Goal: Transaction & Acquisition: Obtain resource

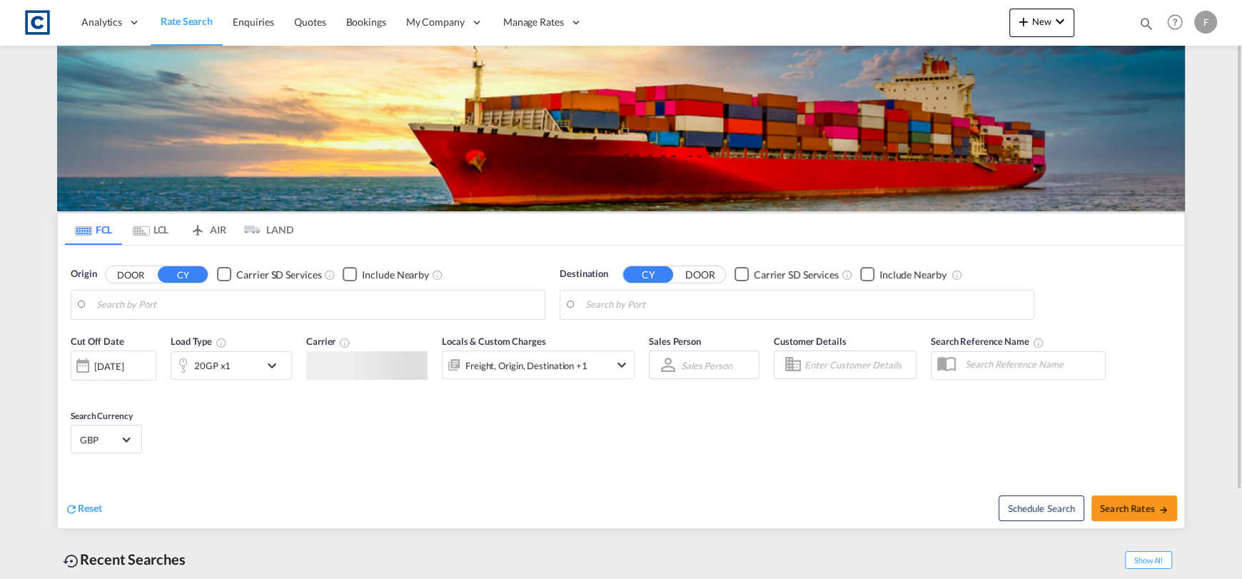
type input "Felixstowe, GBFXT"
type input "[GEOGRAPHIC_DATA], SGSIN"
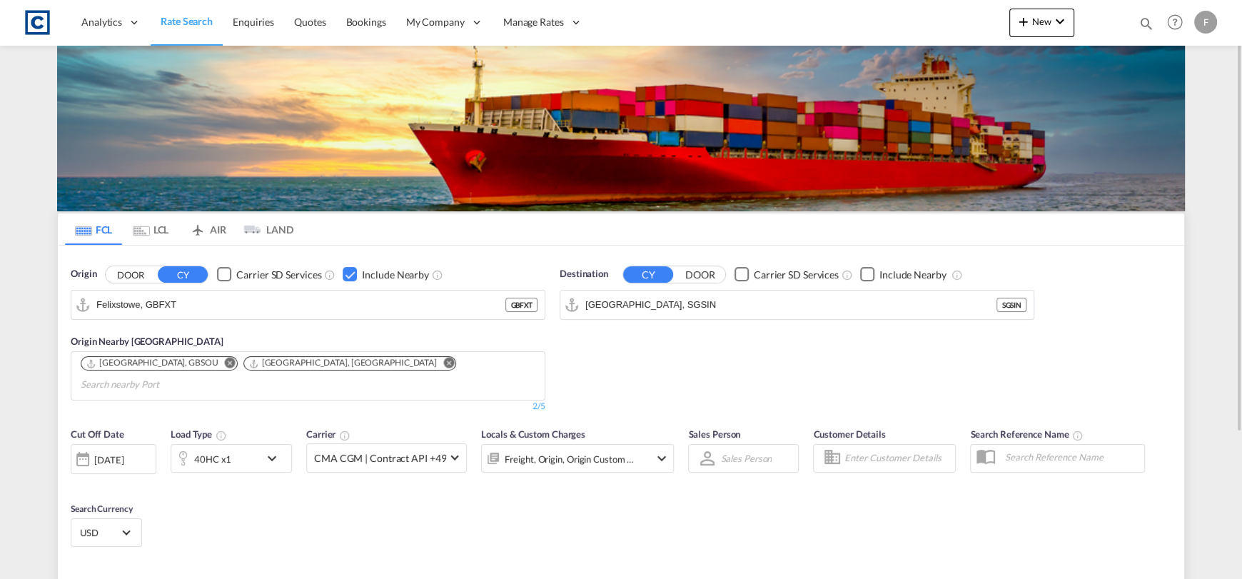
click at [138, 275] on button "DOOR" at bounding box center [131, 274] width 50 height 16
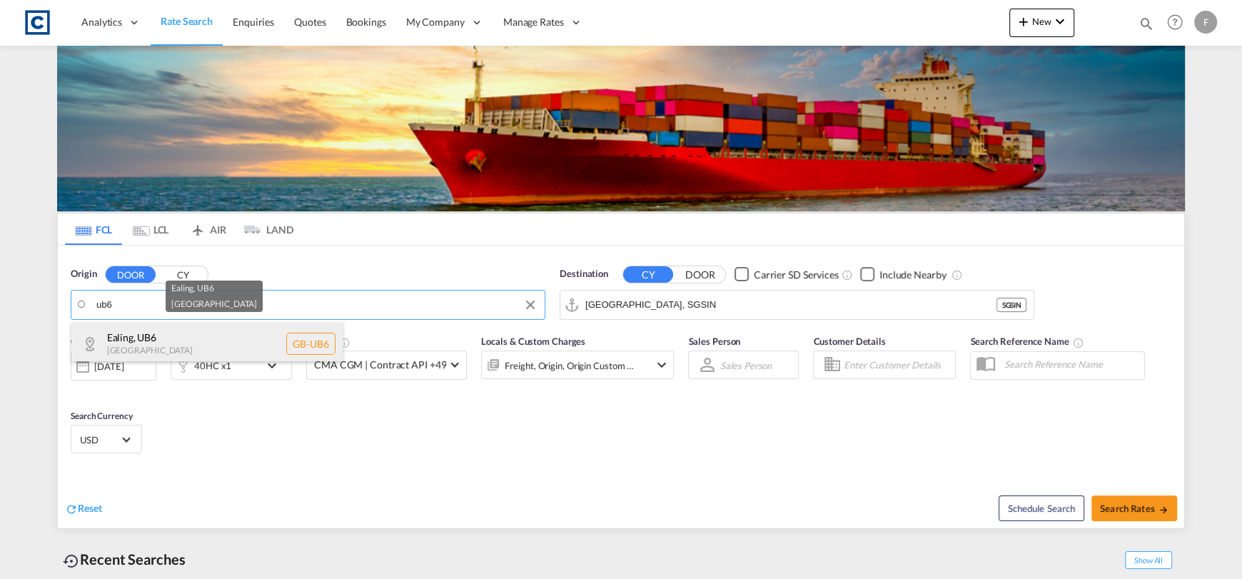
click at [273, 349] on div "Ealing , UB6 [GEOGRAPHIC_DATA] [GEOGRAPHIC_DATA]-UB6" at bounding box center [206, 344] width 271 height 43
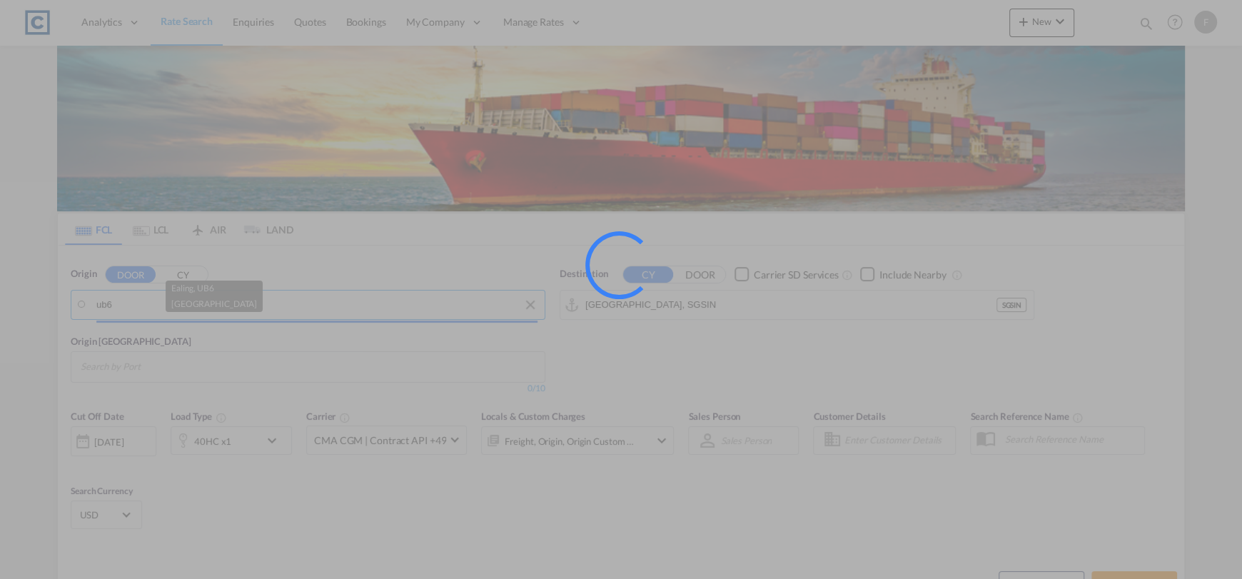
type input "GB-UB6, Ealing"
click at [653, 298] on input "[GEOGRAPHIC_DATA], SGSIN" at bounding box center [790, 304] width 411 height 21
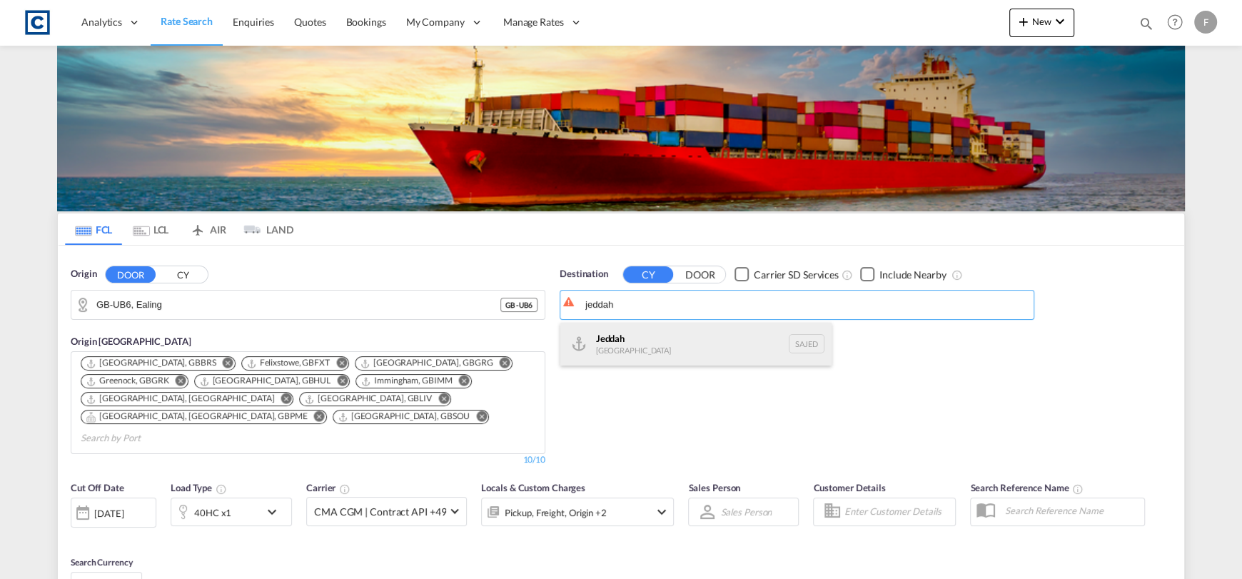
click at [720, 345] on div "Jeddah [GEOGRAPHIC_DATA] SAJED" at bounding box center [695, 344] width 271 height 43
type input "Jeddah, SAJED"
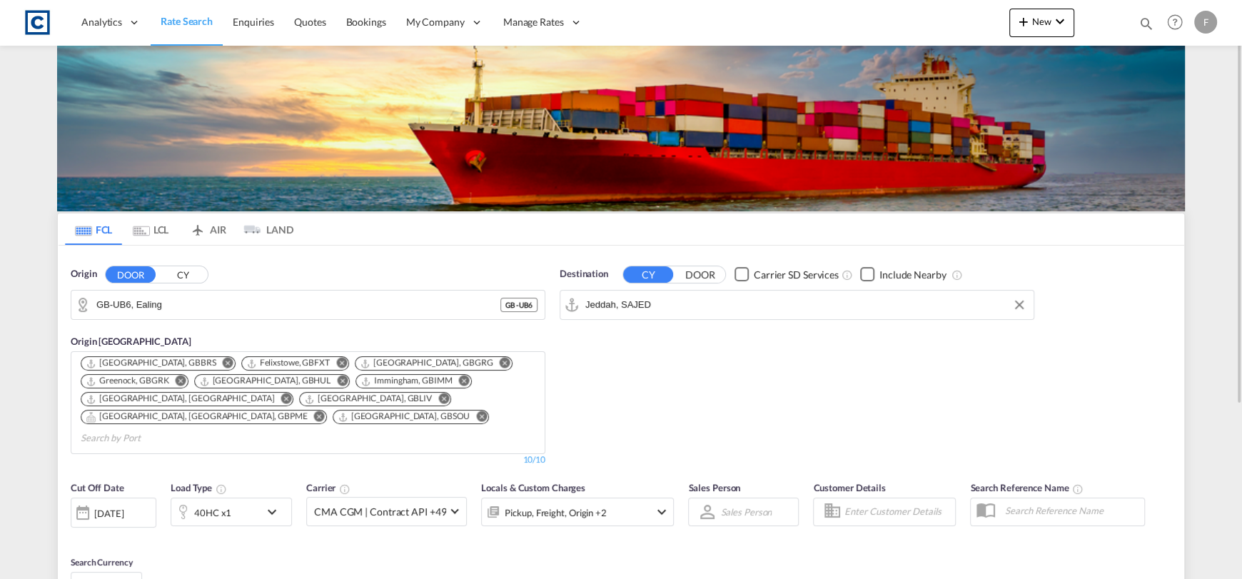
scroll to position [142, 0]
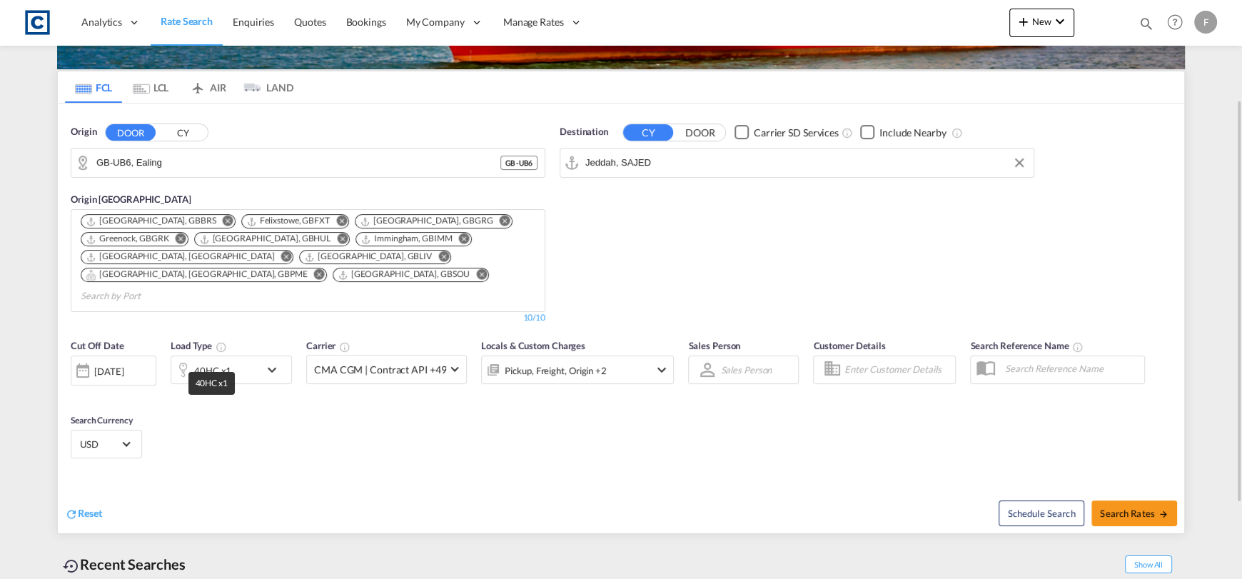
click at [227, 360] on div "40HC x1" at bounding box center [212, 370] width 37 height 20
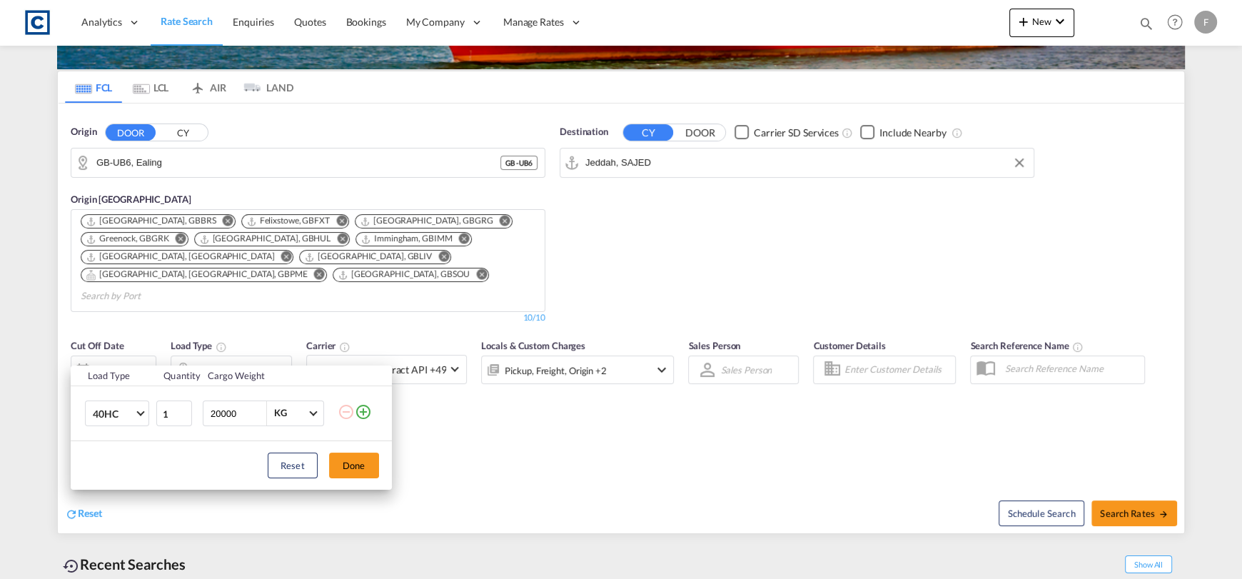
click at [365, 406] on md-icon "icon-plus-circle-outline" at bounding box center [363, 411] width 17 height 17
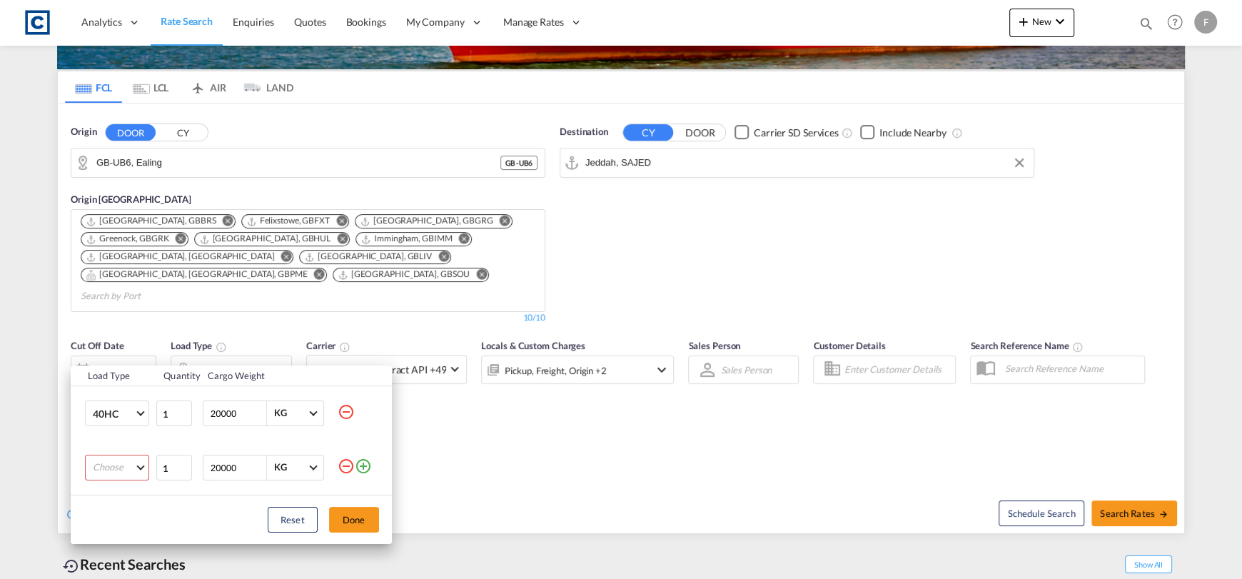
click at [129, 453] on td "Choose 20GP 40GP 40HC 45HC 20RE 40RE 40HR 20OT 40OT 20FR 40FR 40NR 20NR 45S 20T…" at bounding box center [113, 467] width 85 height 54
click at [129, 464] on md-select "Choose 20GP 40GP 40HC 45HC 20RE 40RE 40HR 20OT 40OT 20FR 40FR 40NR 20NR 45S 20T…" at bounding box center [117, 468] width 64 height 26
click at [107, 415] on md-option "20GP" at bounding box center [129, 406] width 97 height 34
click at [370, 523] on button "Done" at bounding box center [354, 520] width 50 height 26
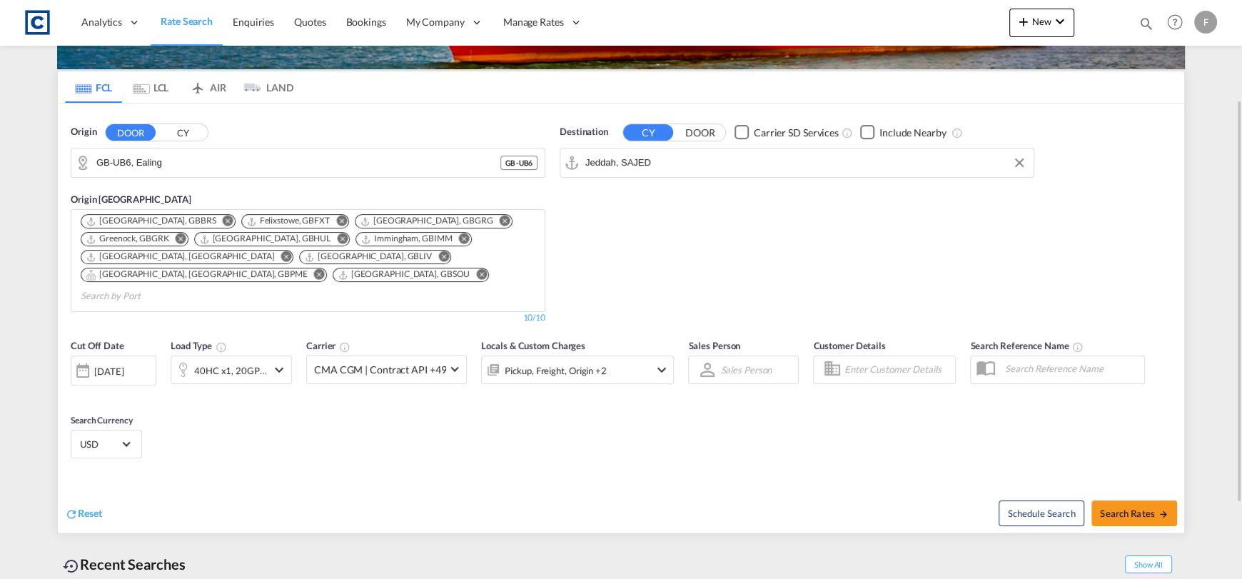
click at [106, 365] on div "[DATE]" at bounding box center [108, 371] width 29 height 13
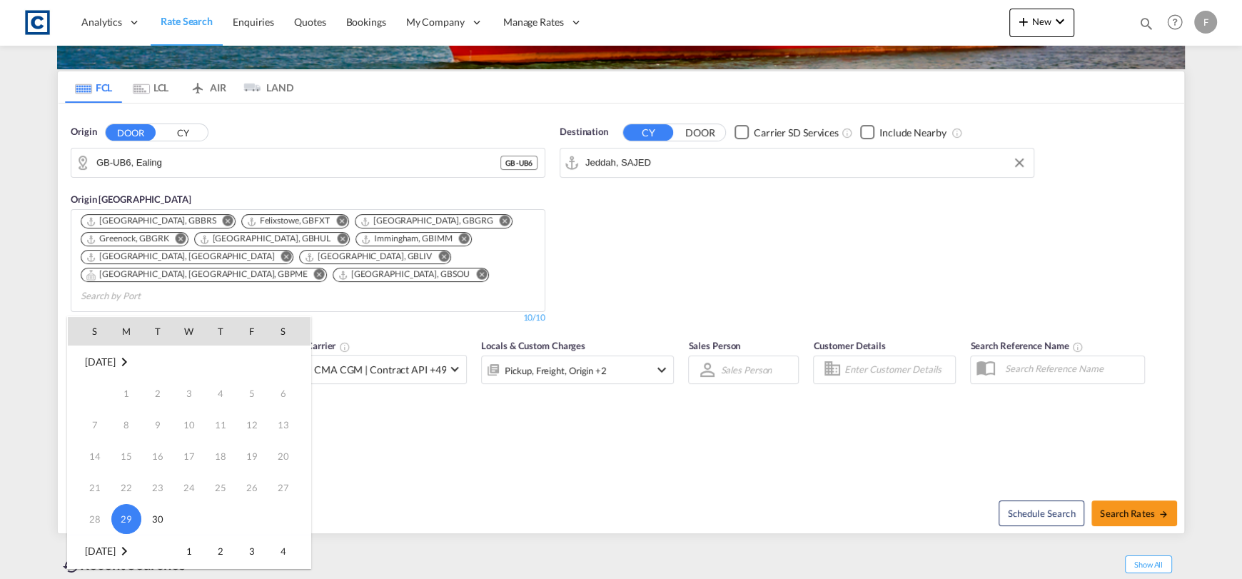
scroll to position [71, 0]
click at [191, 482] on span "1" at bounding box center [189, 480] width 29 height 29
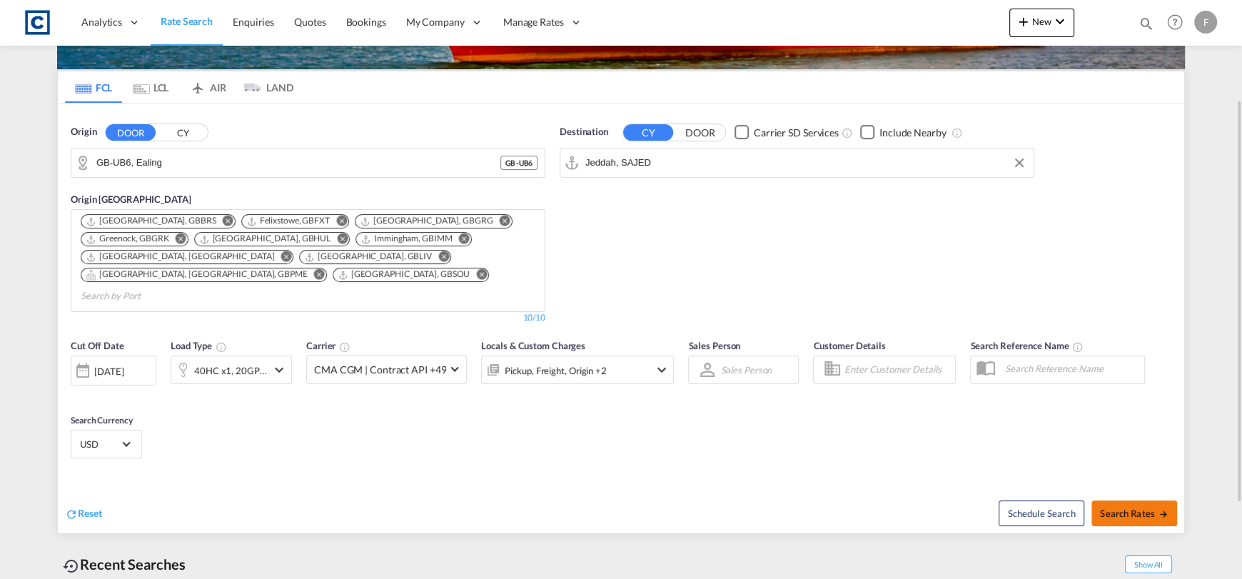
click at [1137, 500] on button "Search Rates" at bounding box center [1134, 513] width 86 height 26
type input "UB6 to SAJED / [DATE]"
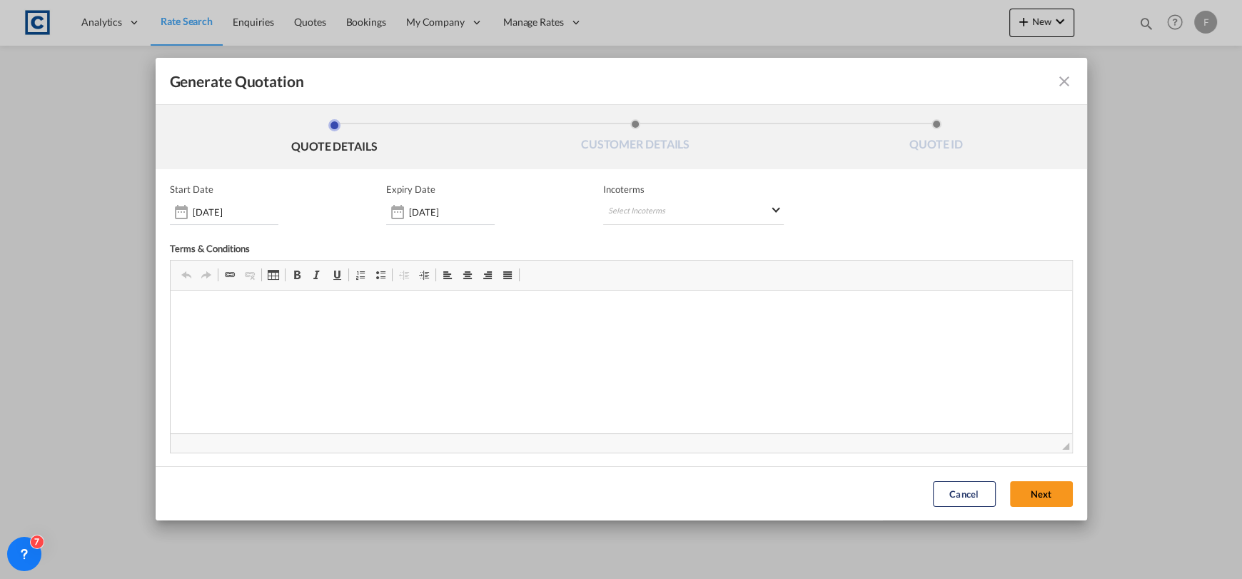
click at [688, 281] on span "Editor toolbars Clipboard/Undo Undo Keyboard shortcut Ctrl+Z Redo Keyboard shor…" at bounding box center [621, 276] width 901 height 30
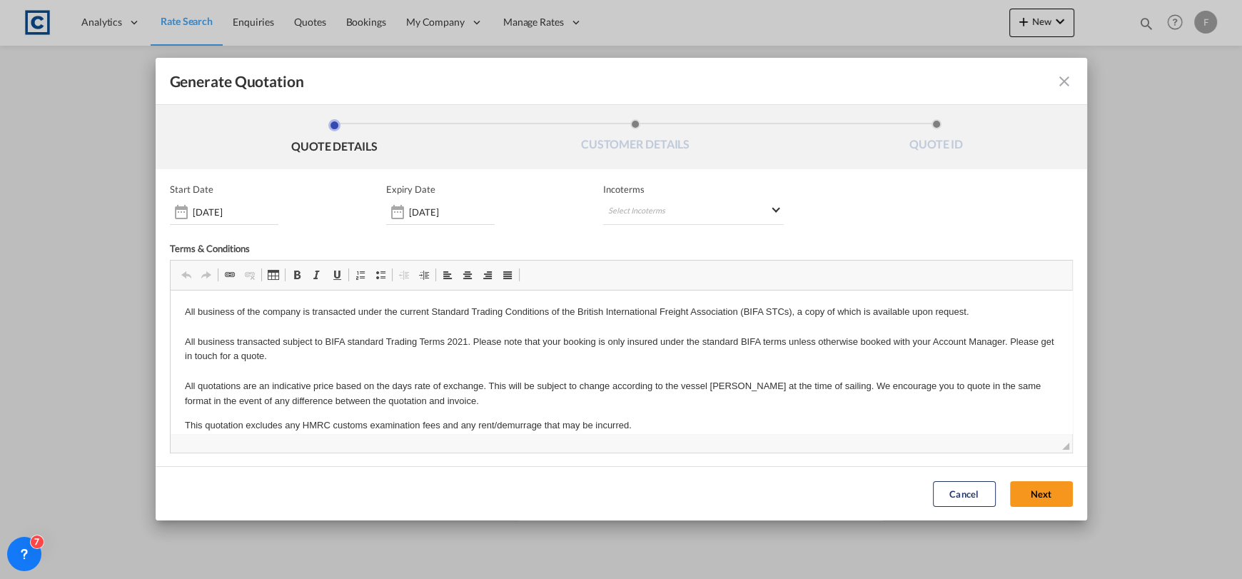
click at [655, 197] on div "Incoterms Select Incoterms CPT - import Carrier Paid to FOB - import Free on Bo…" at bounding box center [693, 203] width 181 height 41
drag, startPoint x: 642, startPoint y: 218, endPoint x: 642, endPoint y: 211, distance: 7.9
click at [642, 211] on md-select "Select Incoterms CPT - import Carrier Paid to FOB - import Free on Board DPU - …" at bounding box center [693, 212] width 181 height 26
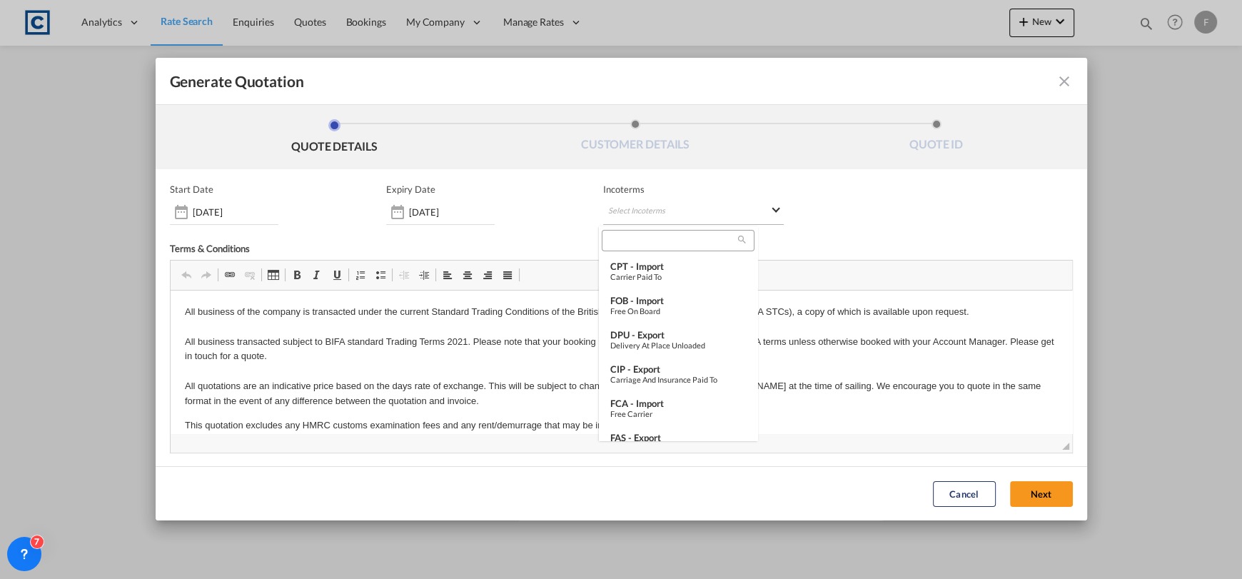
click at [642, 208] on md-backdrop at bounding box center [621, 289] width 1242 height 579
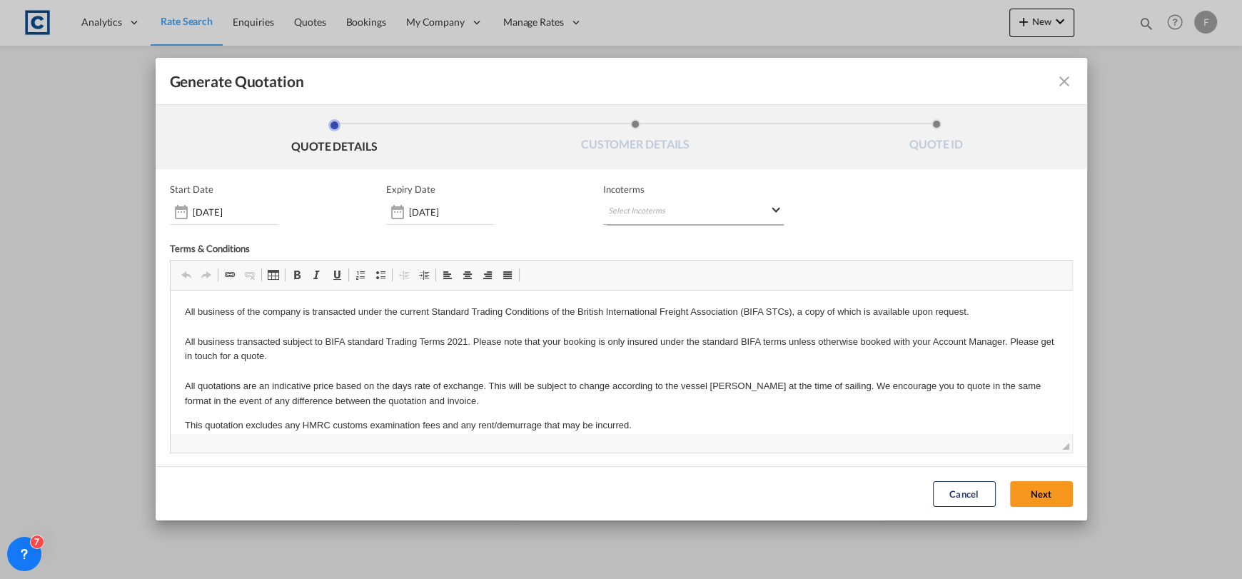
click at [645, 214] on md-select "Select Incoterms" at bounding box center [693, 212] width 181 height 26
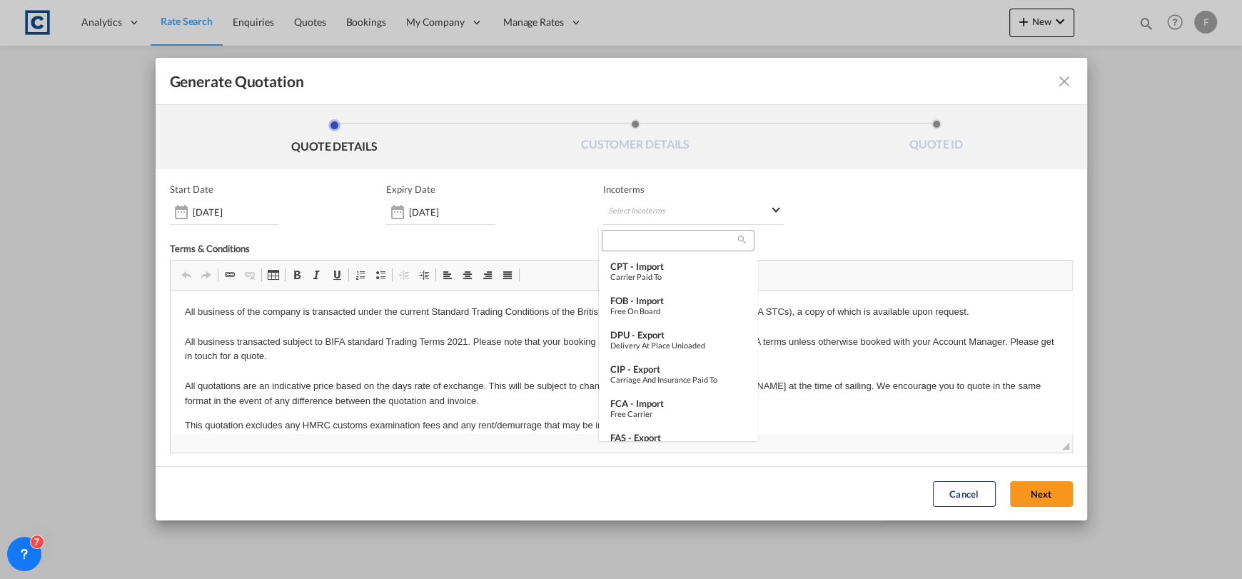
click at [651, 236] on input "search" at bounding box center [672, 240] width 132 height 13
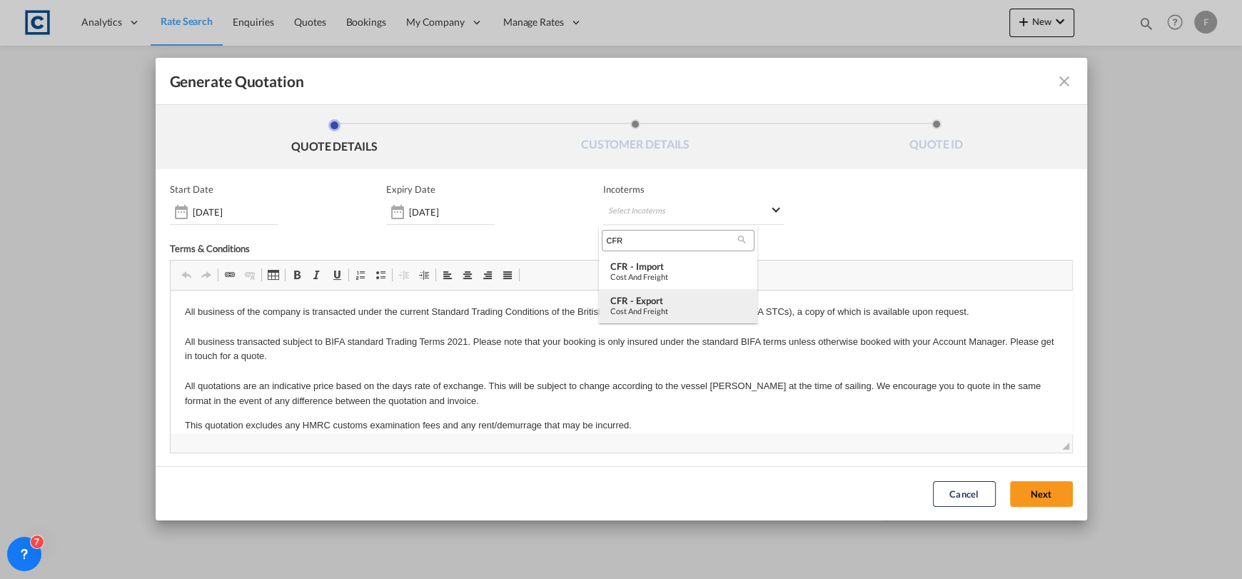
type input "CFR"
click at [690, 312] on div "Cost and Freight" at bounding box center [678, 310] width 136 height 9
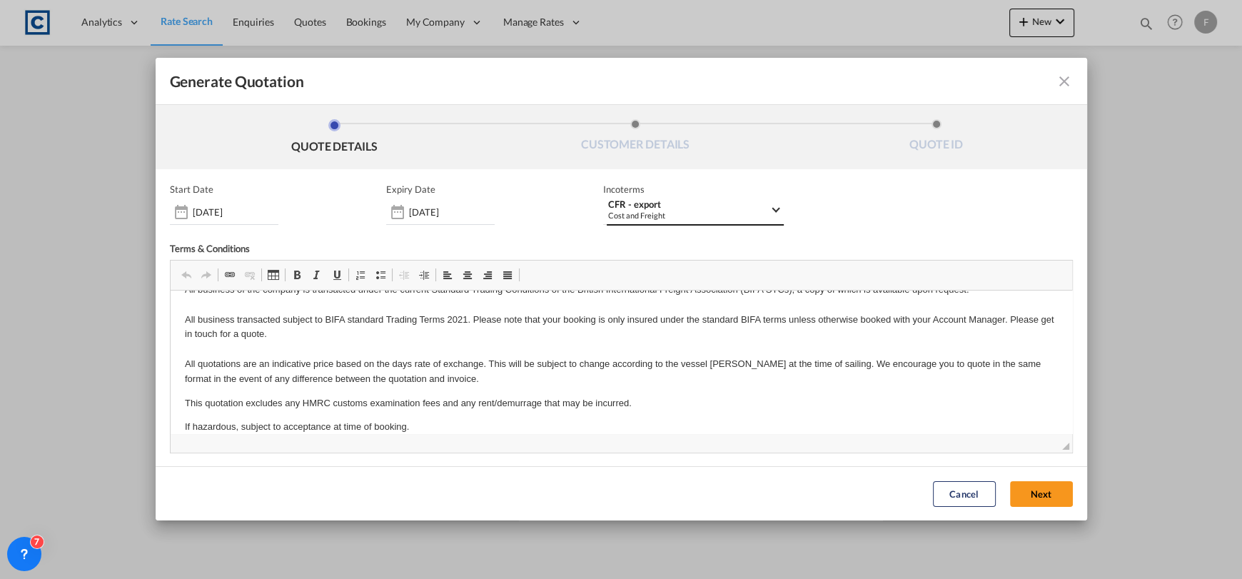
scroll to position [38, 0]
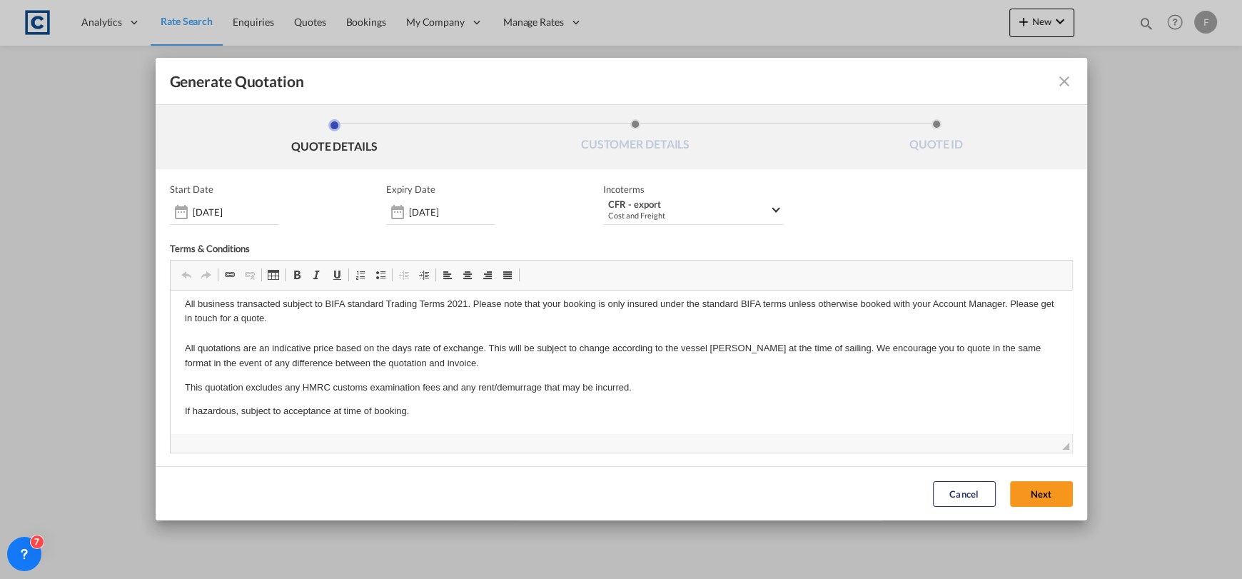
click at [1036, 508] on div "Cancel Next" at bounding box center [1003, 493] width 154 height 39
click at [1033, 496] on button "Next" at bounding box center [1041, 494] width 63 height 26
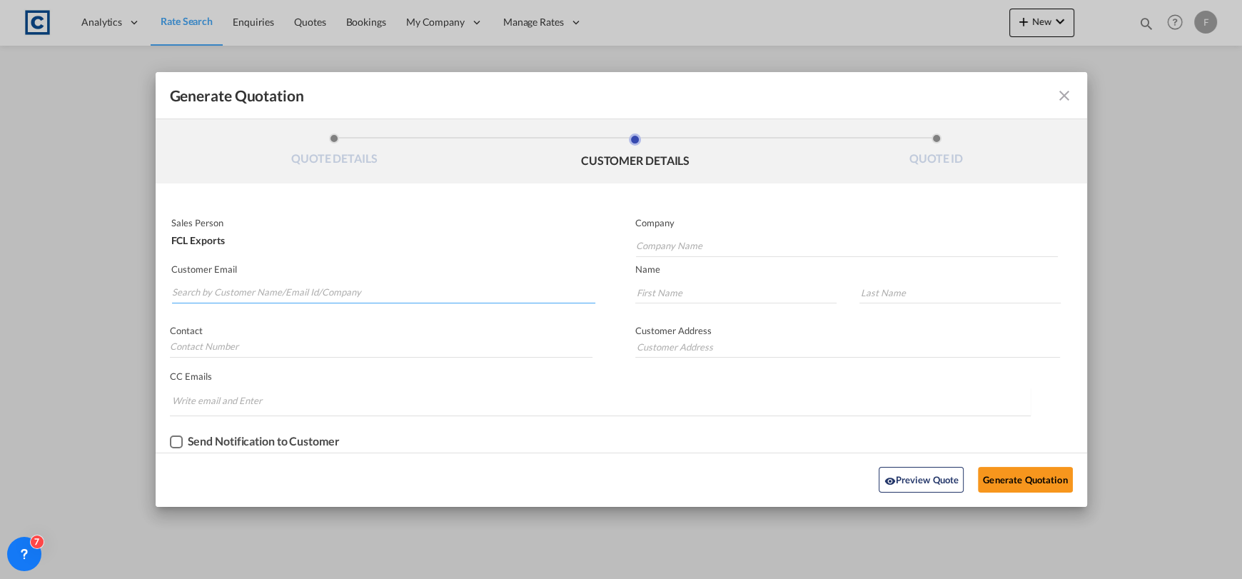
click at [366, 282] on input "Search by Customer Name/Email Id/Company" at bounding box center [384, 292] width 424 height 21
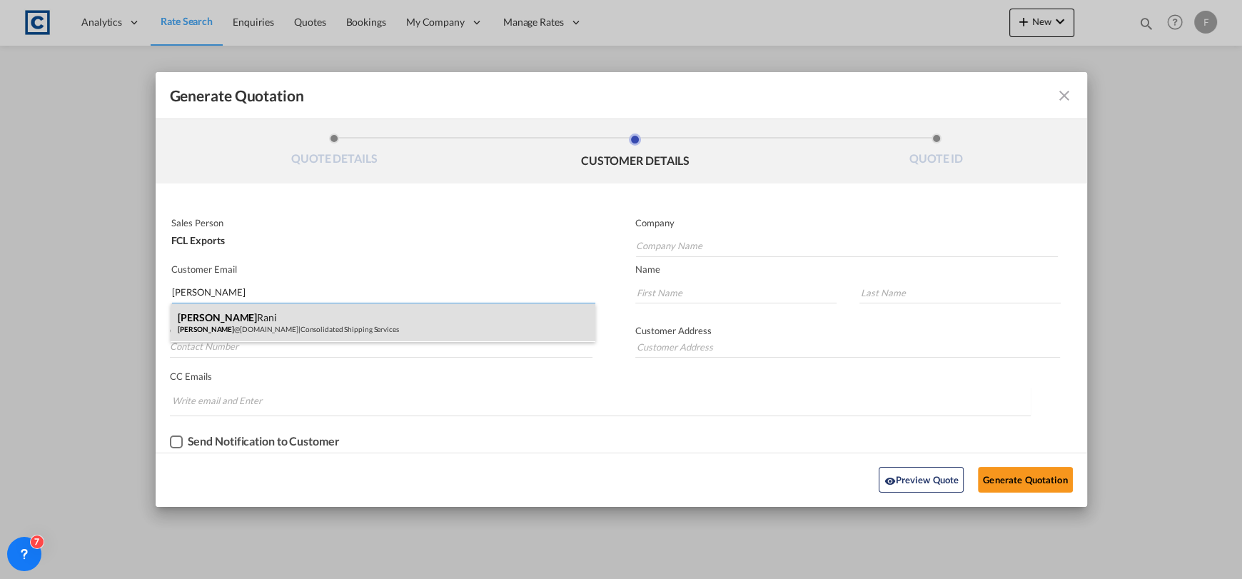
type input "[PERSON_NAME]"
click at [345, 318] on div "[PERSON_NAME] Rani [PERSON_NAME] @[DOMAIN_NAME] | Consolidated Shipping Services" at bounding box center [383, 322] width 425 height 39
type input "Consolidated Shipping Services"
type input "[PERSON_NAME][EMAIL_ADDRESS][DOMAIN_NAME]"
type input "[PERSON_NAME]"
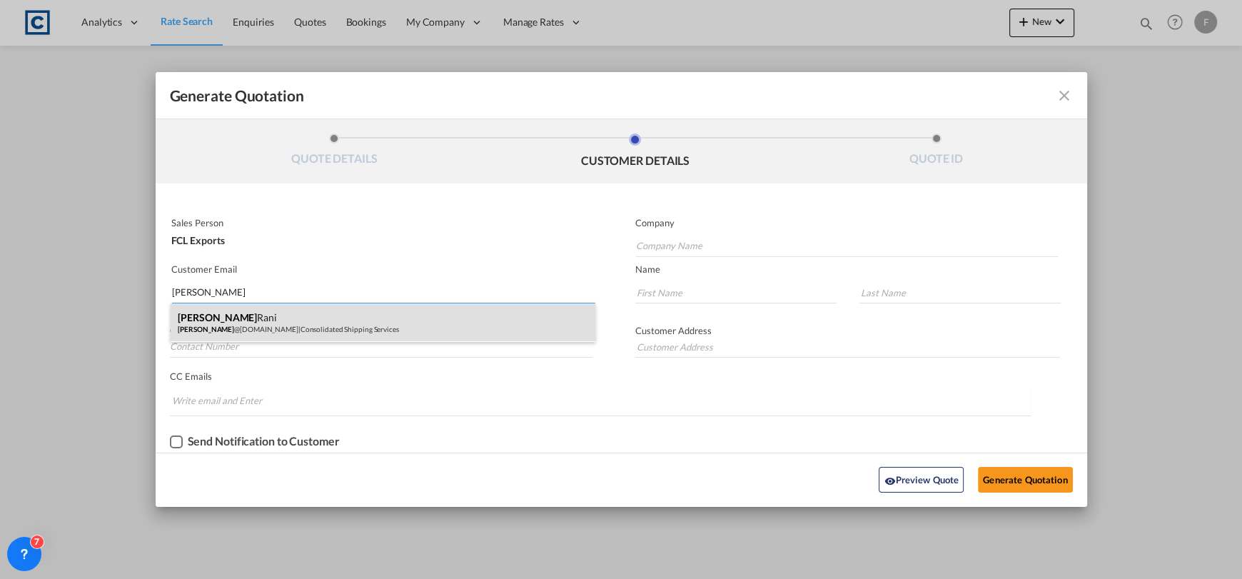
type input "Rani"
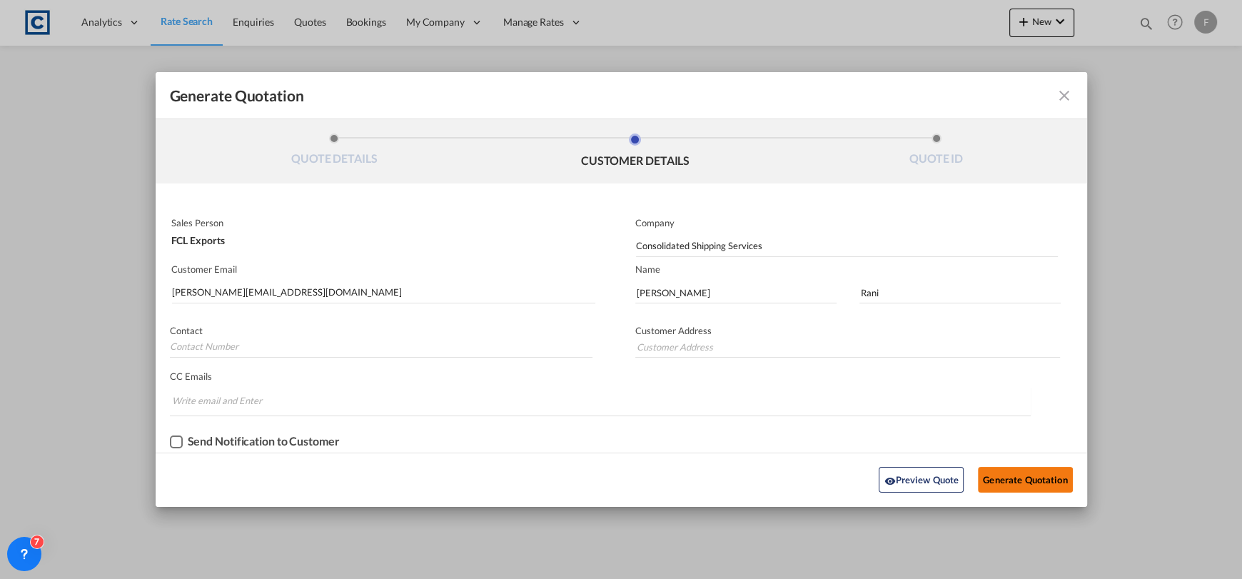
click at [1039, 481] on button "Generate Quotation" at bounding box center [1025, 480] width 94 height 26
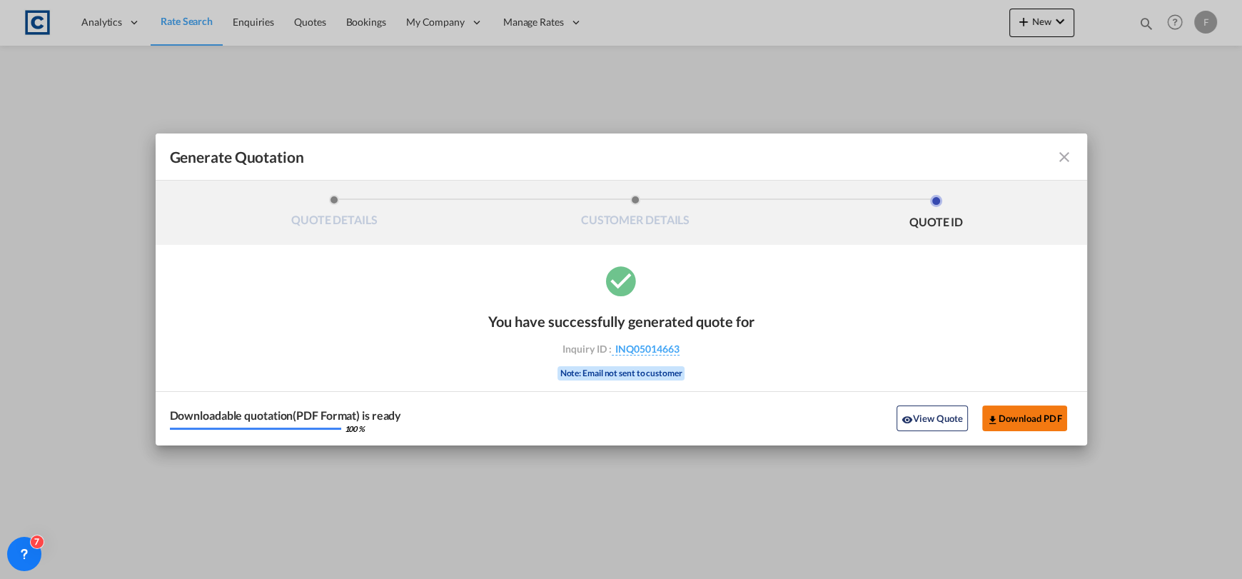
click at [1025, 414] on button "Download PDF" at bounding box center [1024, 418] width 85 height 26
click at [1064, 154] on md-icon "icon-close fg-AAA8AD cursor m-0" at bounding box center [1064, 156] width 17 height 17
